Goal: Find specific page/section

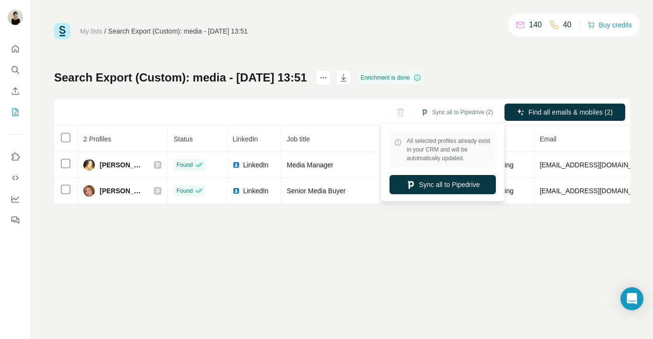
click at [480, 70] on div "Search Export (Custom): media - [DATE] 13:51 Enrichment is done Sync all to Pip…" at bounding box center [342, 137] width 576 height 134
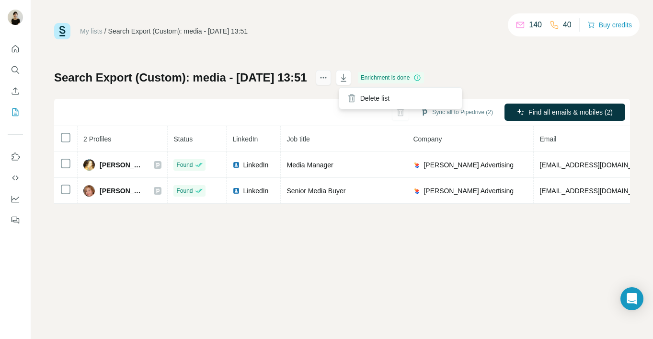
click at [328, 75] on icon "actions" at bounding box center [324, 78] width 10 height 10
click at [328, 50] on div "My lists / Search Export (Custom): media - [DATE] 13:51 140 40 Buy credits Sear…" at bounding box center [342, 113] width 576 height 181
